Goal: Information Seeking & Learning: Learn about a topic

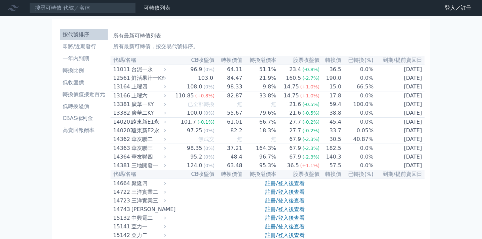
click at [98, 8] on input at bounding box center [82, 7] width 107 height 11
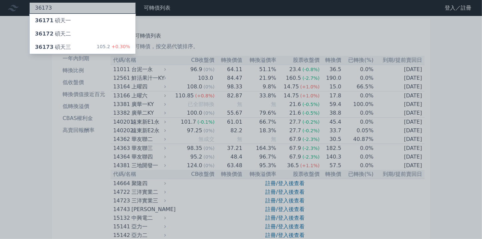
type input "36173"
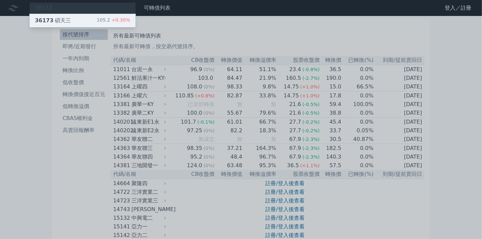
click at [84, 22] on div "36173 碩天三 105.2 +0.30%" at bounding box center [83, 20] width 106 height 13
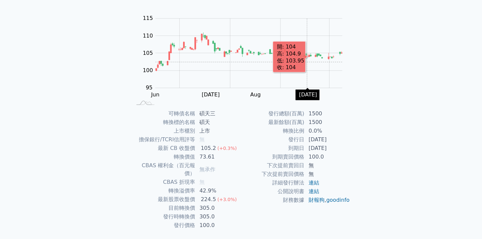
scroll to position [69, 0]
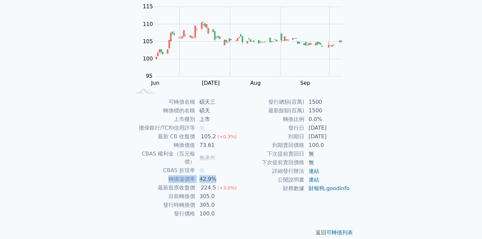
drag, startPoint x: 170, startPoint y: 171, endPoint x: 213, endPoint y: 171, distance: 43.6
click at [213, 175] on tr "轉換溢價率 42.9%" at bounding box center [186, 179] width 109 height 9
drag, startPoint x: 213, startPoint y: 171, endPoint x: 212, endPoint y: 180, distance: 9.8
click at [212, 184] on div "224.5" at bounding box center [208, 188] width 18 height 8
drag, startPoint x: 183, startPoint y: 188, endPoint x: 217, endPoint y: 190, distance: 34.3
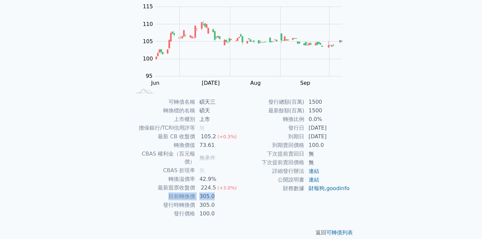
click at [217, 192] on tr "目前轉換價 305.0" at bounding box center [186, 196] width 109 height 9
drag, startPoint x: 217, startPoint y: 190, endPoint x: 218, endPoint y: 196, distance: 6.1
click at [218, 201] on td "305.0" at bounding box center [218, 205] width 46 height 9
drag, startPoint x: 182, startPoint y: 200, endPoint x: 220, endPoint y: 199, distance: 38.6
click at [220, 201] on tr "發行時轉換價 305.0" at bounding box center [186, 205] width 109 height 9
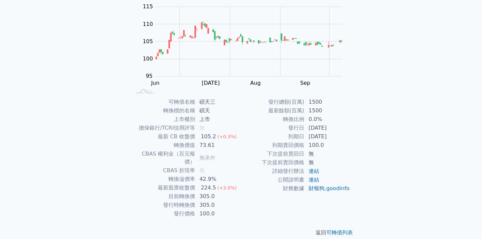
drag, startPoint x: 220, startPoint y: 199, endPoint x: 220, endPoint y: 208, distance: 9.7
click at [221, 210] on td "100.0" at bounding box center [218, 214] width 46 height 9
drag, startPoint x: 170, startPoint y: 171, endPoint x: 216, endPoint y: 172, distance: 46.0
click at [216, 175] on tr "轉換溢價率 42.9%" at bounding box center [186, 179] width 109 height 9
drag, startPoint x: 216, startPoint y: 172, endPoint x: 224, endPoint y: 196, distance: 24.6
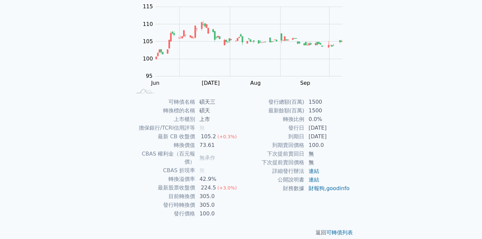
click at [224, 201] on td "305.0" at bounding box center [218, 205] width 46 height 9
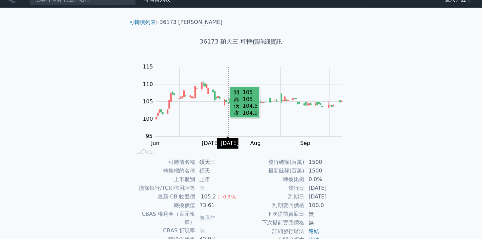
scroll to position [2, 0]
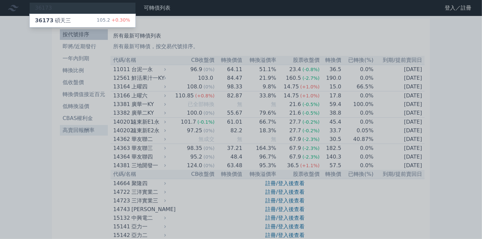
drag, startPoint x: 81, startPoint y: 151, endPoint x: 87, endPoint y: 127, distance: 25.4
click at [82, 151] on div at bounding box center [241, 119] width 482 height 239
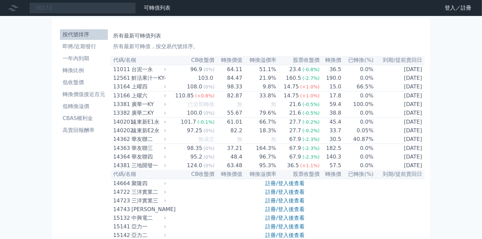
click at [12, 11] on icon at bounding box center [13, 8] width 11 height 6
click at [14, 7] on icon at bounding box center [13, 8] width 11 height 11
click at [158, 8] on link "可轉債列表" at bounding box center [157, 8] width 27 height 6
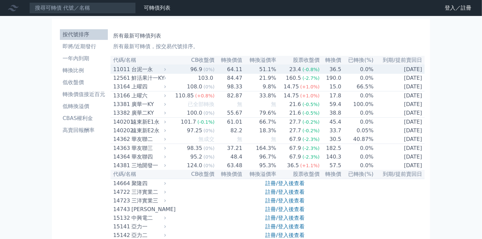
click at [148, 72] on div "台泥一永" at bounding box center [148, 70] width 33 height 8
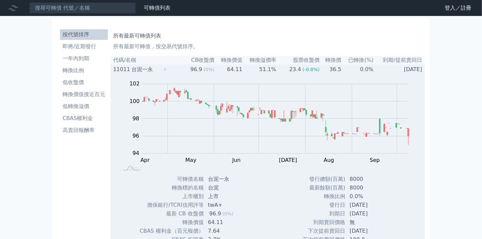
click at [143, 72] on div "台泥一永" at bounding box center [148, 70] width 33 height 8
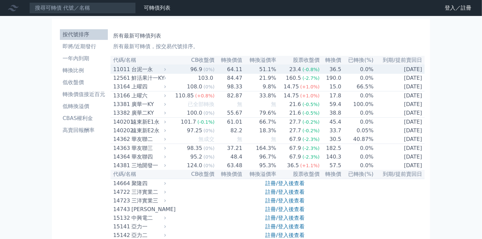
click at [131, 70] on div "11011 台泥一永" at bounding box center [138, 70] width 50 height 8
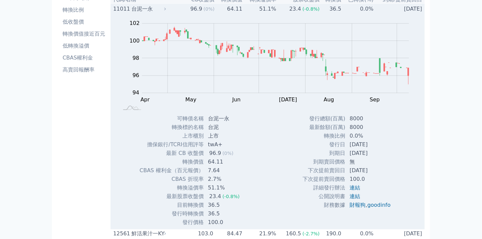
scroll to position [67, 0]
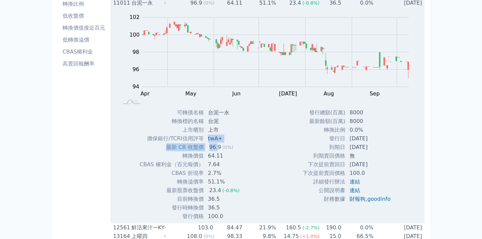
drag, startPoint x: 204, startPoint y: 143, endPoint x: 217, endPoint y: 147, distance: 13.5
click at [217, 147] on tbody "可轉債名稱 台泥一永 轉換標的名稱 台泥 上市櫃別 上市 擔保銀行/TCRI信用評等 twA+ 最新 CB 收盤價 96.9 (0%) 7.64" at bounding box center [192, 165] width 106 height 113
drag, startPoint x: 217, startPoint y: 147, endPoint x: 238, endPoint y: 161, distance: 25.7
click at [238, 161] on td "64.11" at bounding box center [224, 156] width 41 height 9
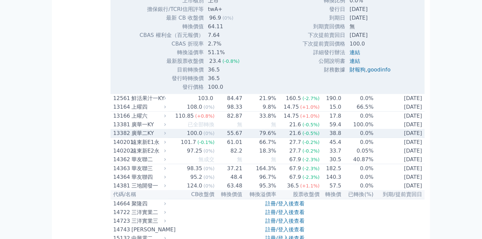
scroll to position [200, 0]
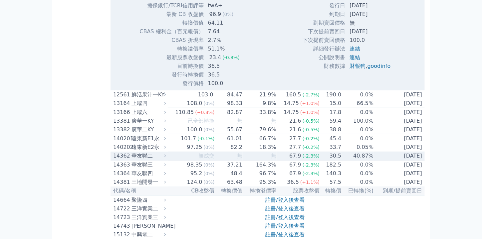
click at [148, 160] on div "華友聯二" at bounding box center [148, 156] width 33 height 8
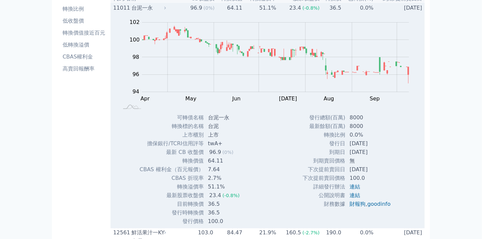
scroll to position [0, 0]
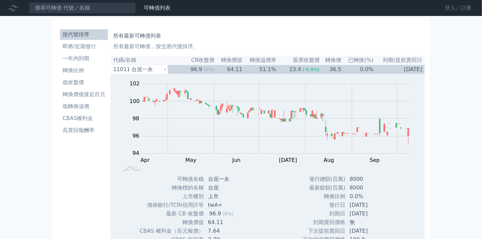
click at [451, 7] on link "登入／註冊" at bounding box center [458, 8] width 37 height 11
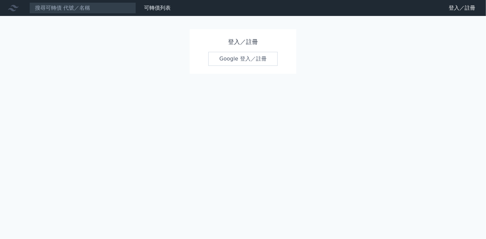
click at [236, 54] on link "Google 登入／註冊" at bounding box center [242, 59] width 69 height 14
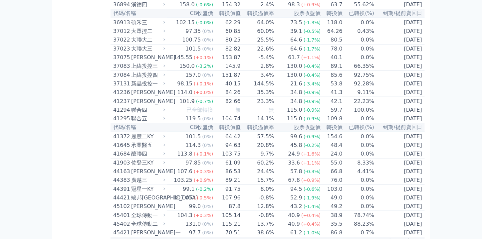
scroll to position [1643, 0]
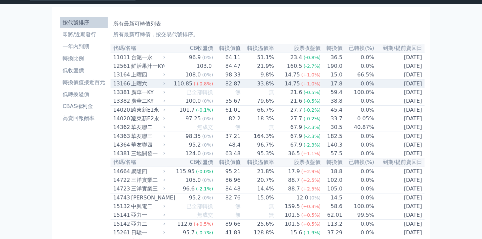
scroll to position [0, 0]
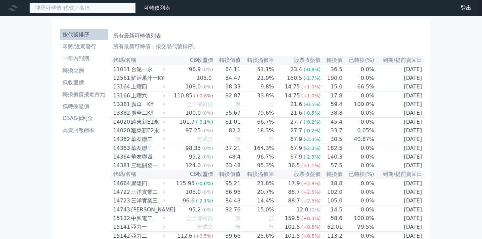
click at [81, 8] on input at bounding box center [82, 7] width 107 height 11
paste input "77131"
type input "77131"
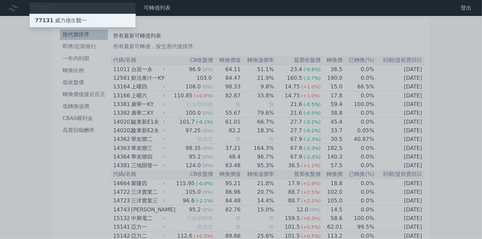
click at [79, 20] on div "77131 威力德生醫一" at bounding box center [61, 21] width 52 height 8
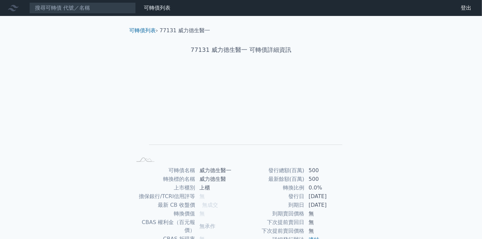
click at [238, 48] on h1 "77131 威力德生醫一 可轉債詳細資訊" at bounding box center [241, 49] width 234 height 9
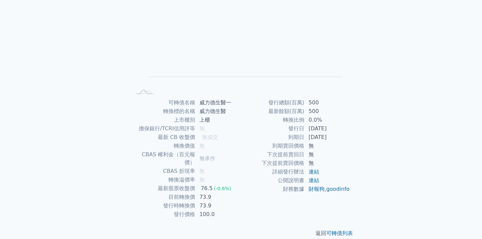
scroll to position [69, 0]
drag, startPoint x: 202, startPoint y: 179, endPoint x: 205, endPoint y: 179, distance: 3.7
click at [205, 184] on div "76.5" at bounding box center [206, 188] width 15 height 8
drag, startPoint x: 205, startPoint y: 179, endPoint x: 203, endPoint y: 190, distance: 10.8
click at [204, 192] on td "73.9" at bounding box center [218, 196] width 46 height 9
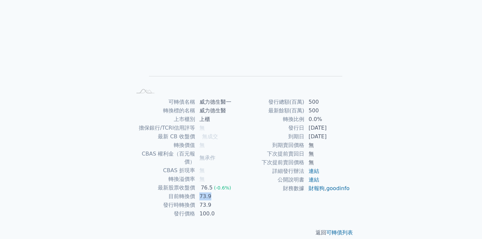
drag, startPoint x: 199, startPoint y: 188, endPoint x: 212, endPoint y: 189, distance: 13.0
click at [212, 192] on td "73.9" at bounding box center [218, 196] width 46 height 9
